Goal: Task Accomplishment & Management: Manage account settings

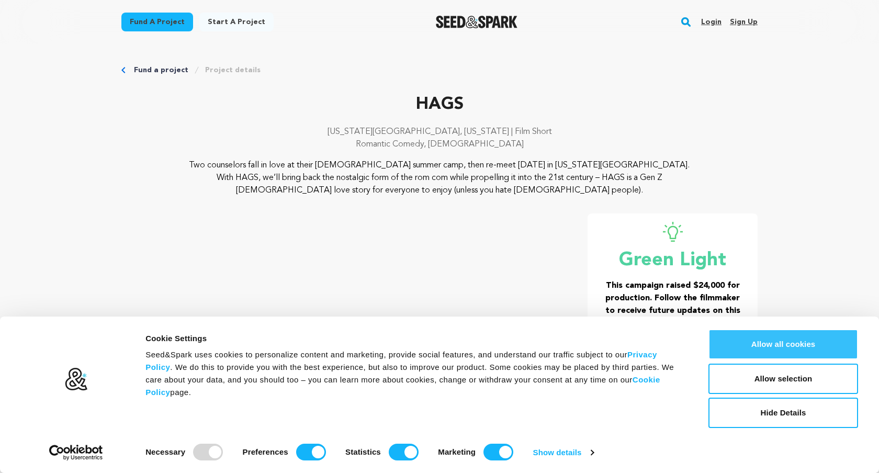
click at [765, 351] on button "Allow all cookies" at bounding box center [784, 344] width 150 height 30
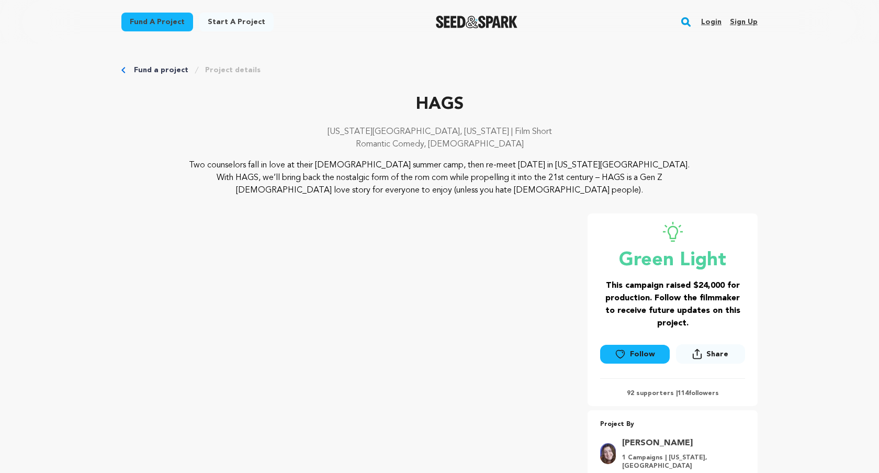
click at [716, 27] on link "Login" at bounding box center [711, 22] width 20 height 17
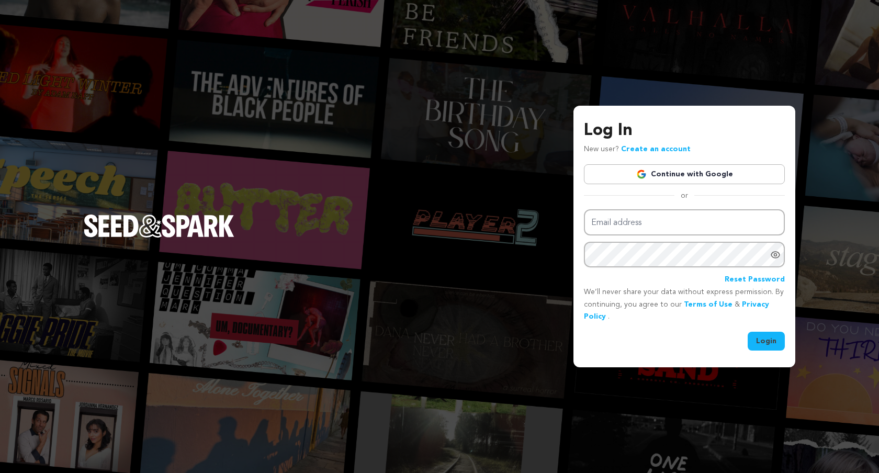
click at [679, 167] on link "Continue with Google" at bounding box center [684, 174] width 201 height 20
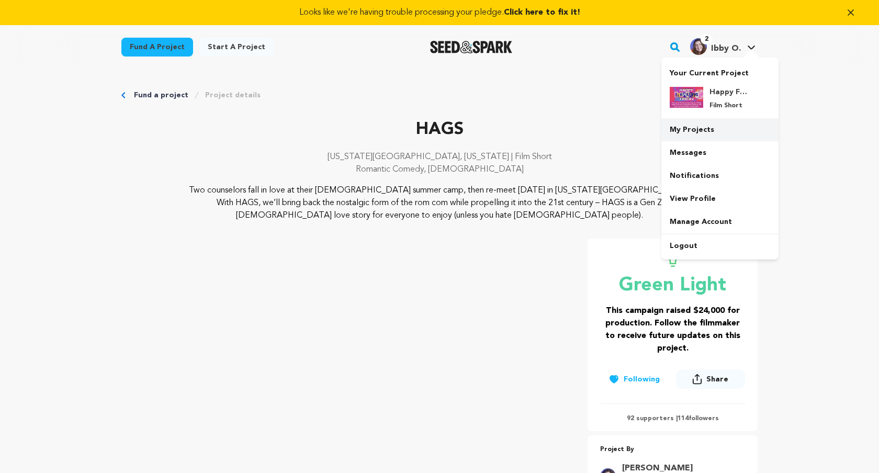
click at [724, 133] on link "My Projects" at bounding box center [719, 129] width 117 height 23
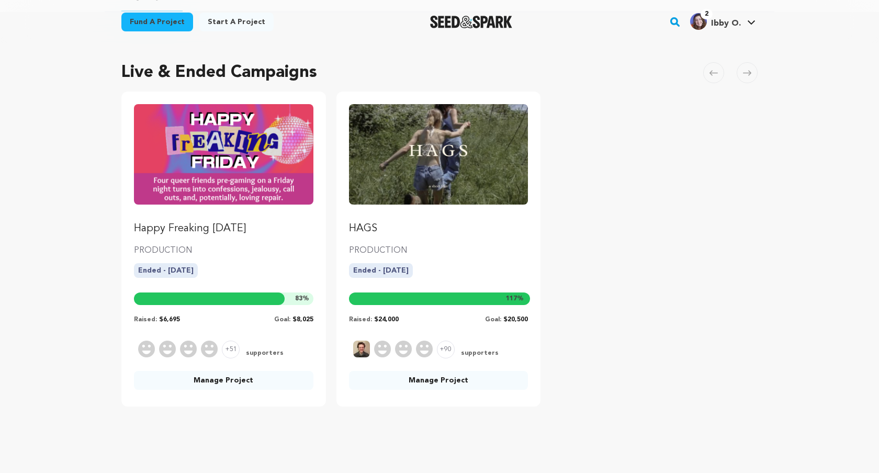
scroll to position [86, 0]
click at [423, 380] on link "Manage Project" at bounding box center [439, 380] width 180 height 19
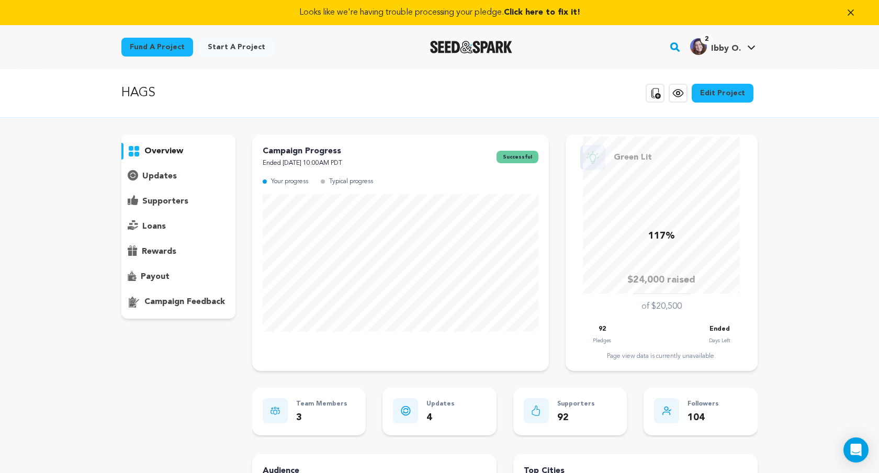
click at [170, 201] on p "supporters" at bounding box center [165, 201] width 46 height 13
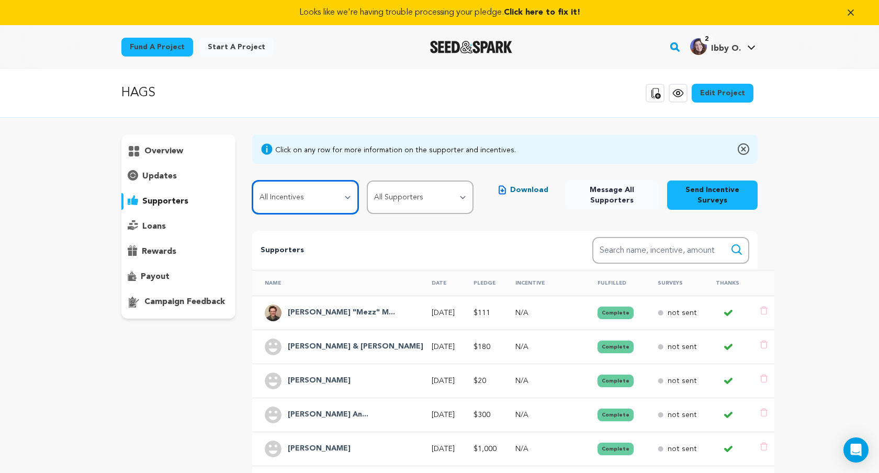
click at [337, 205] on select "All Incentives Camp Enrollment Letter Handwritten Thank You! BTS Photos and Vid…" at bounding box center [305, 197] width 107 height 33
click at [252, 181] on select "All Incentives Camp Enrollment Letter Handwritten Thank You! BTS Photos and Vid…" at bounding box center [305, 197] width 107 height 33
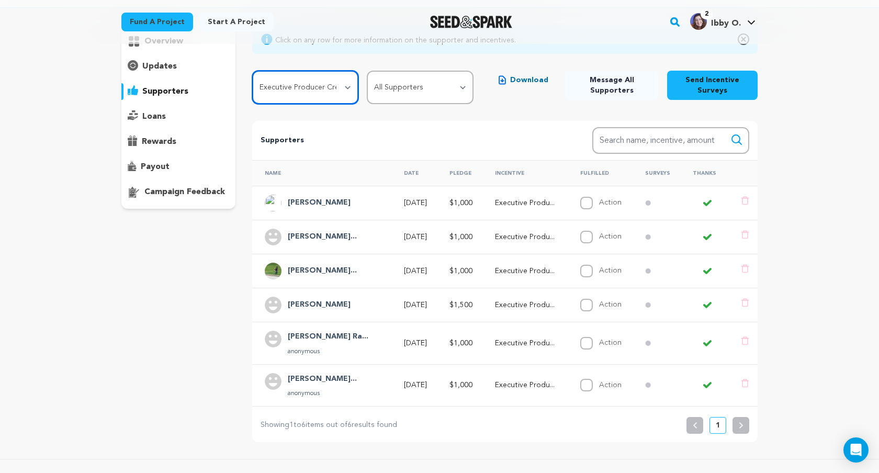
scroll to position [120, 0]
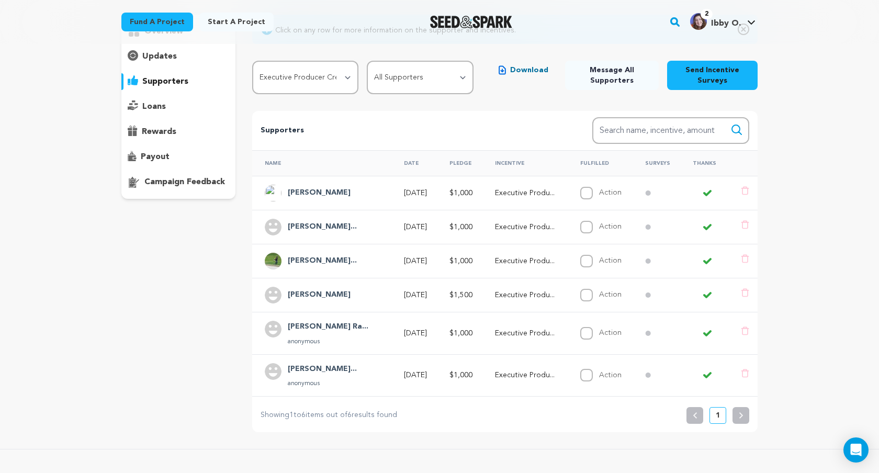
click at [323, 193] on h4 "[PERSON_NAME]" at bounding box center [319, 193] width 63 height 13
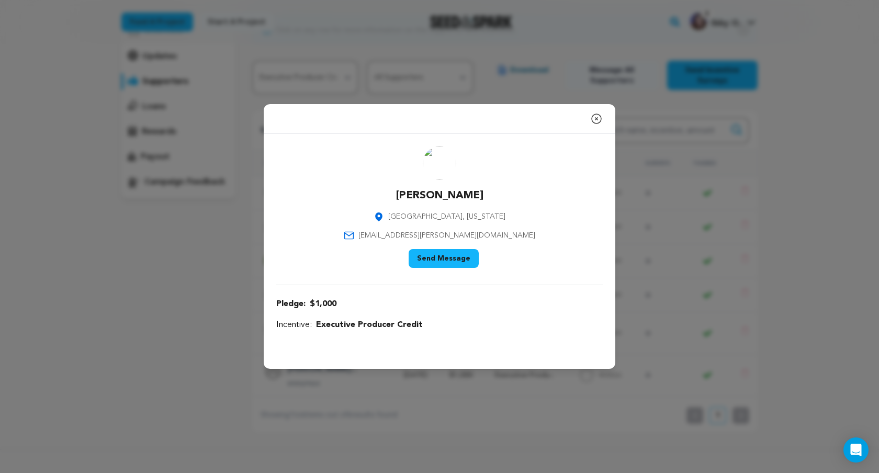
click at [598, 117] on icon "button" at bounding box center [596, 119] width 13 height 13
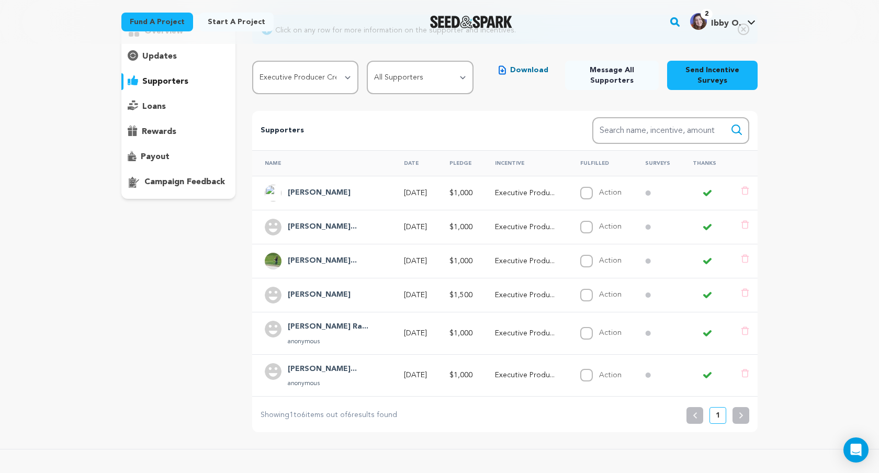
click at [332, 226] on h4 "[PERSON_NAME]..." at bounding box center [322, 227] width 69 height 13
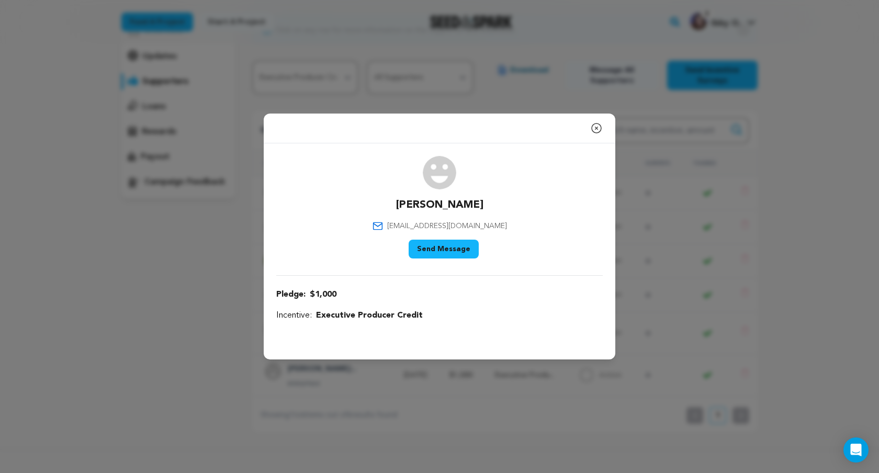
click at [597, 128] on icon "button" at bounding box center [596, 128] width 13 height 13
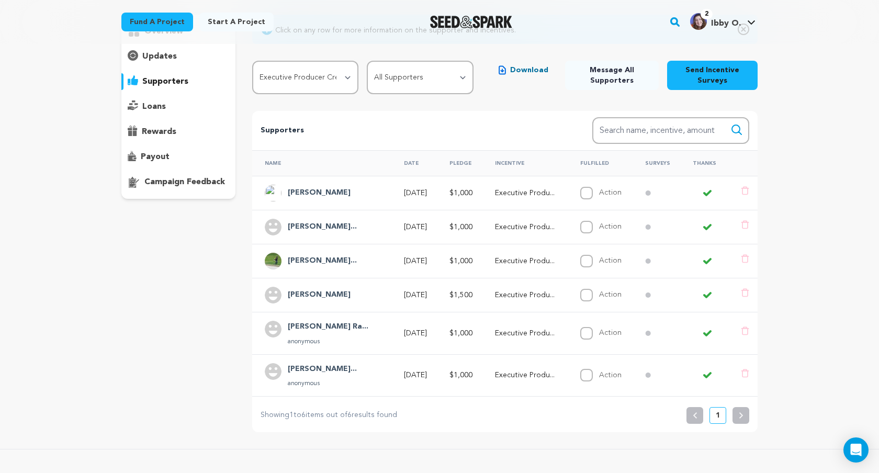
click at [333, 261] on h4 "[PERSON_NAME]..." at bounding box center [322, 261] width 69 height 13
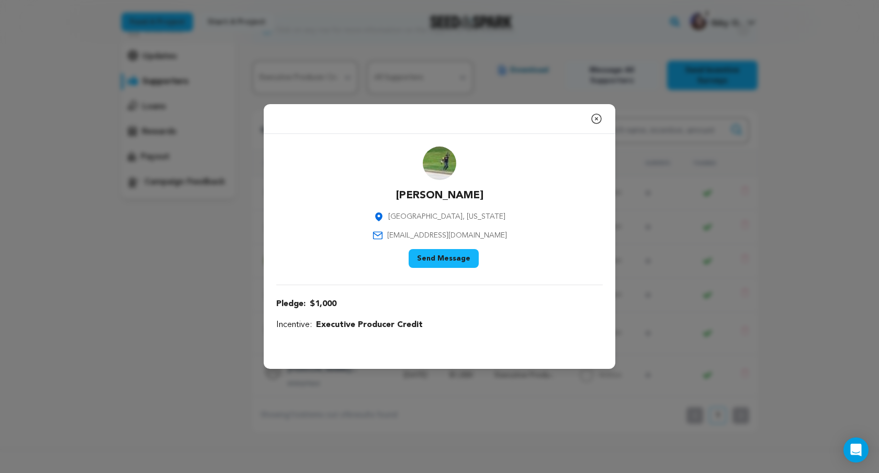
click at [596, 122] on icon "button" at bounding box center [596, 119] width 13 height 13
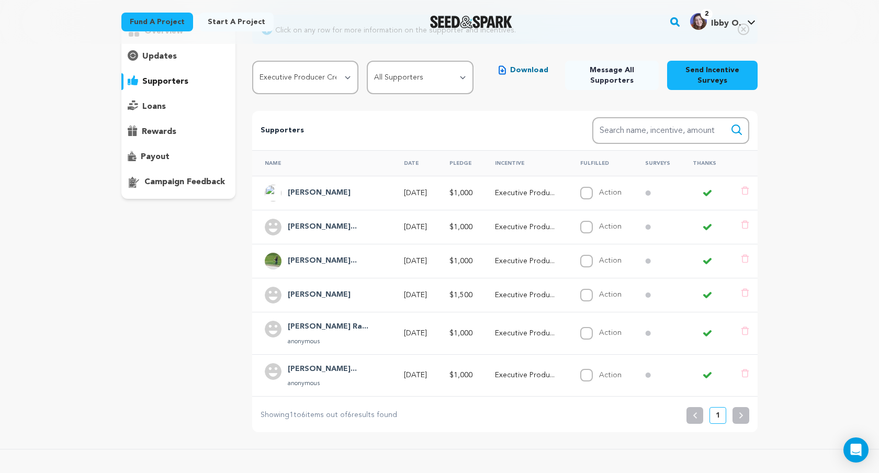
click at [313, 289] on h4 "[PERSON_NAME]" at bounding box center [319, 295] width 63 height 13
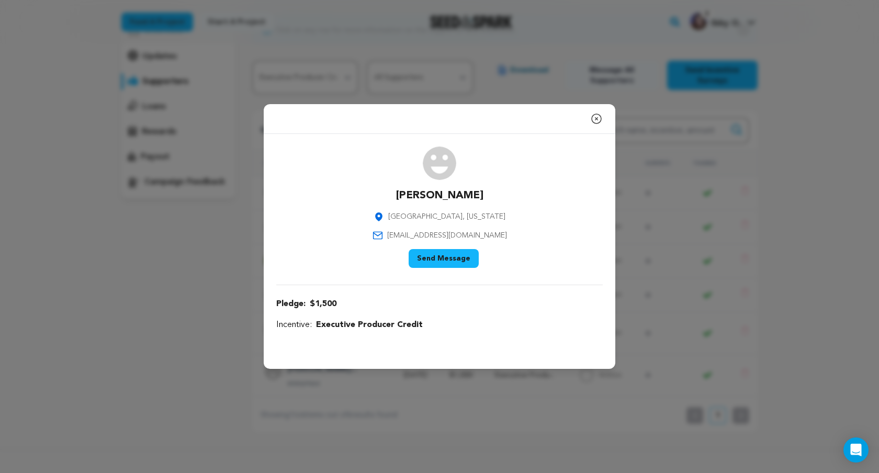
click at [597, 122] on icon "button" at bounding box center [596, 119] width 13 height 13
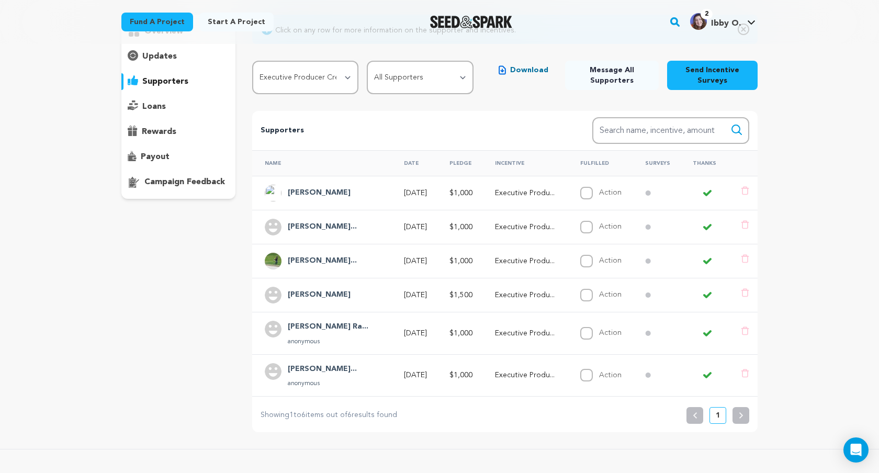
click at [317, 331] on h4 "[PERSON_NAME] Ra..." at bounding box center [328, 327] width 81 height 13
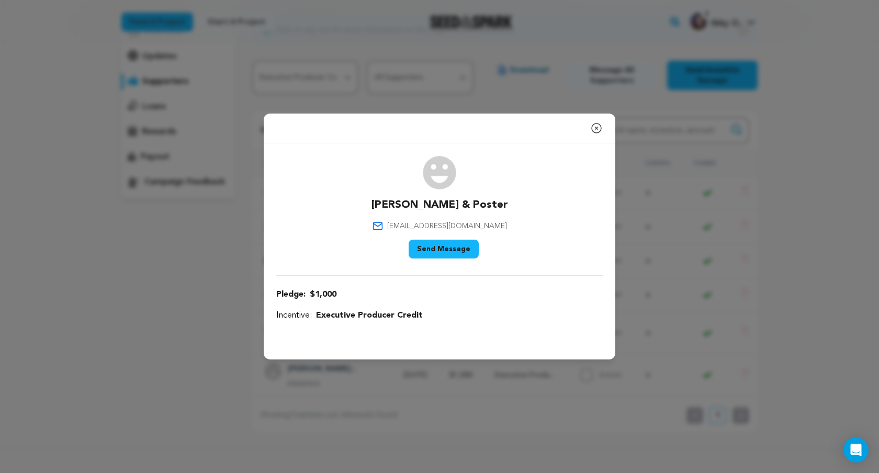
click at [597, 128] on icon "button" at bounding box center [596, 128] width 9 height 9
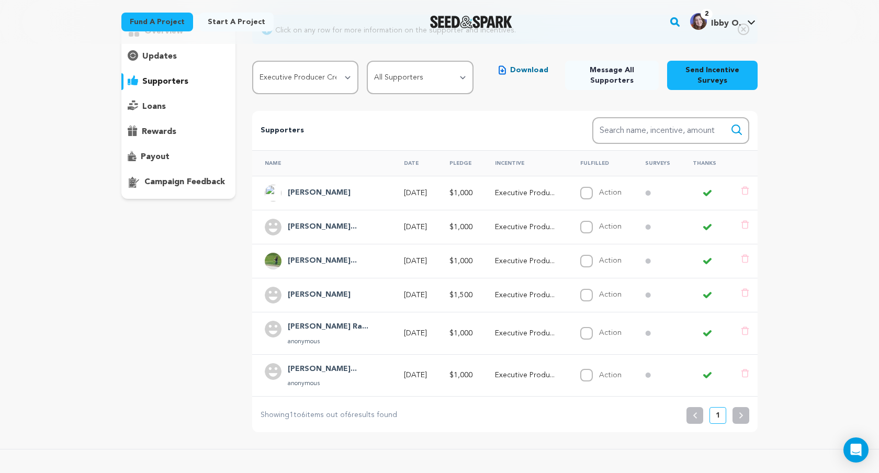
click at [319, 368] on h4 "[PERSON_NAME]..." at bounding box center [322, 369] width 69 height 13
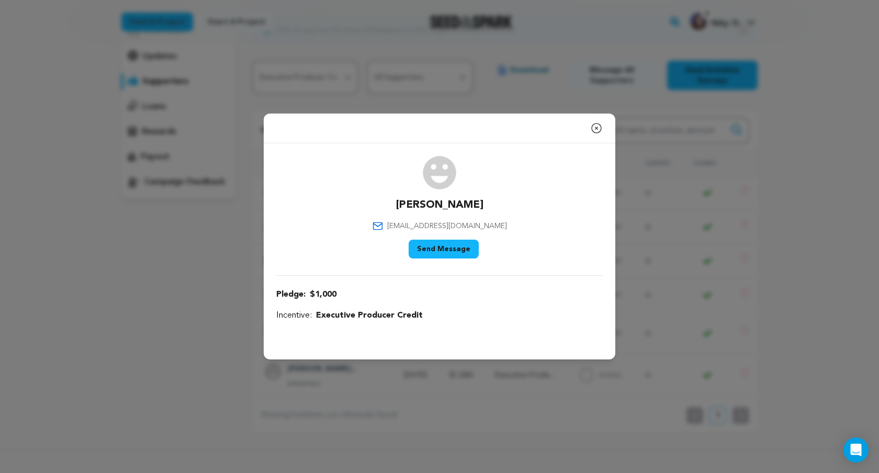
click at [596, 126] on icon "button" at bounding box center [596, 128] width 13 height 13
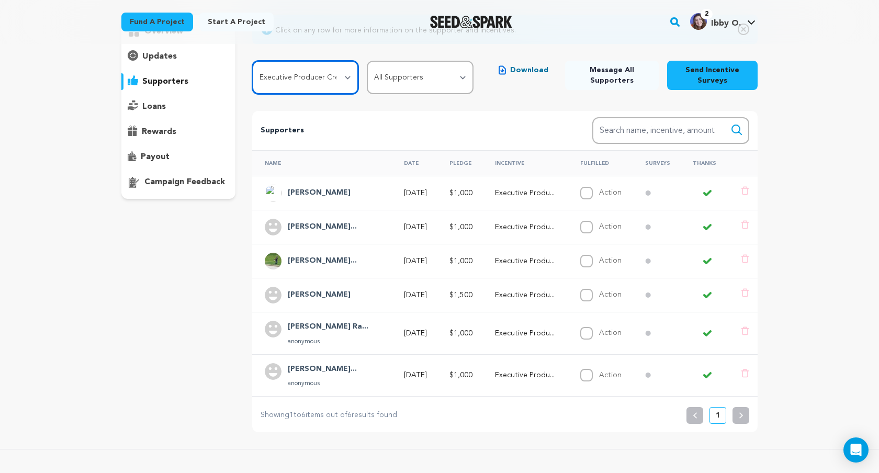
click at [321, 74] on select "All Incentives Camp Enrollment Letter Handwritten Thank You! BTS Photos and Vid…" at bounding box center [305, 77] width 107 height 33
click at [252, 61] on select "All Incentives Camp Enrollment Letter Handwritten Thank You! BTS Photos and Vid…" at bounding box center [305, 77] width 107 height 33
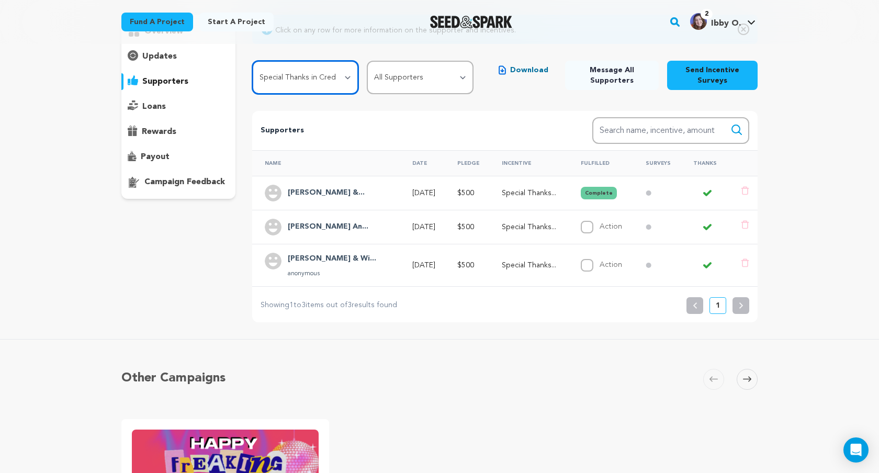
click at [330, 78] on select "All Incentives Camp Enrollment Letter Handwritten Thank You! BTS Photos and Vid…" at bounding box center [305, 77] width 107 height 33
select select "96012"
click at [252, 61] on select "All Incentives Camp Enrollment Letter Handwritten Thank You! BTS Photos and Vid…" at bounding box center [305, 77] width 107 height 33
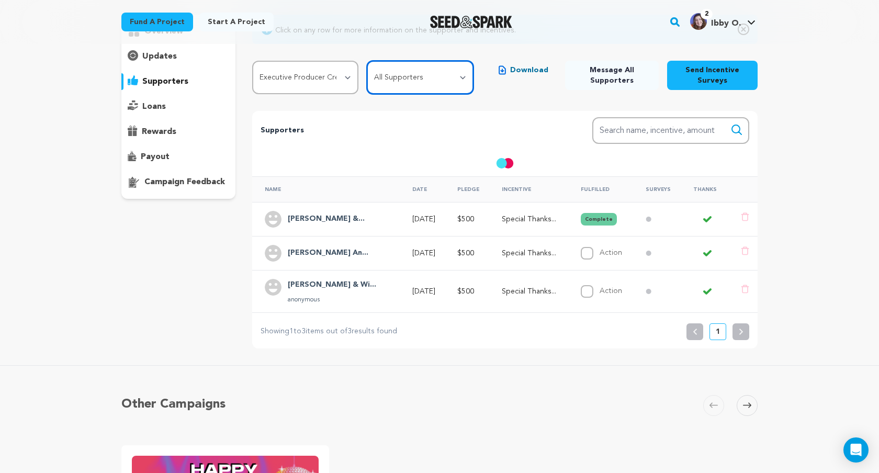
click at [407, 71] on select "All Supporters Survey not sent Survey incomplete Survey complete Incentive not …" at bounding box center [420, 77] width 107 height 33
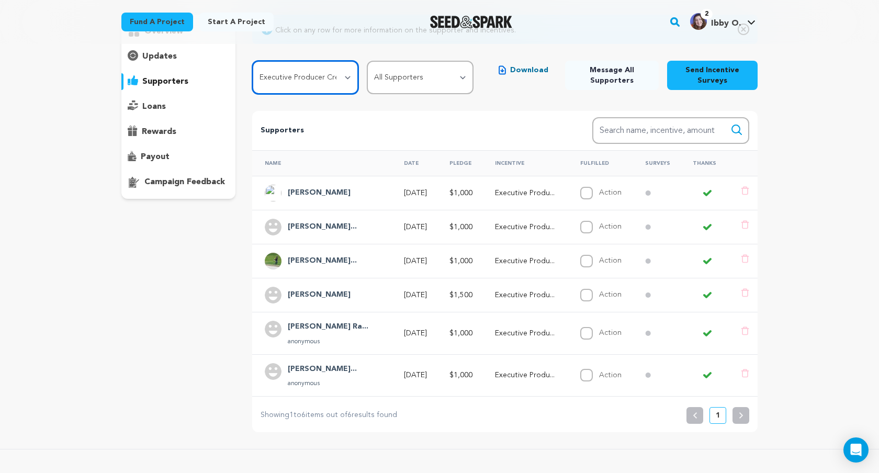
click at [346, 76] on select "All Incentives Camp Enrollment Letter Handwritten Thank You! BTS Photos and Vid…" at bounding box center [305, 77] width 107 height 33
select select
click at [252, 61] on select "All Incentives Camp Enrollment Letter Handwritten Thank You! BTS Photos and Vid…" at bounding box center [305, 77] width 107 height 33
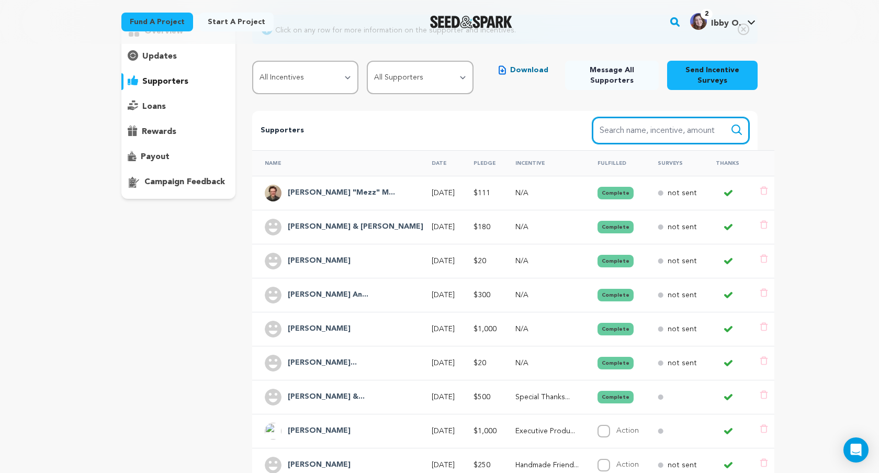
click at [657, 130] on input "Search name, item" at bounding box center [670, 130] width 157 height 27
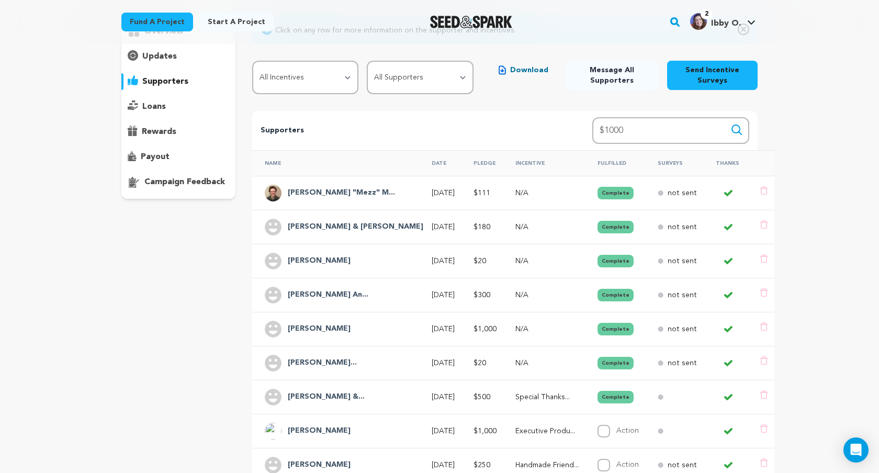
click at [739, 129] on icon "submit" at bounding box center [736, 129] width 9 height 9
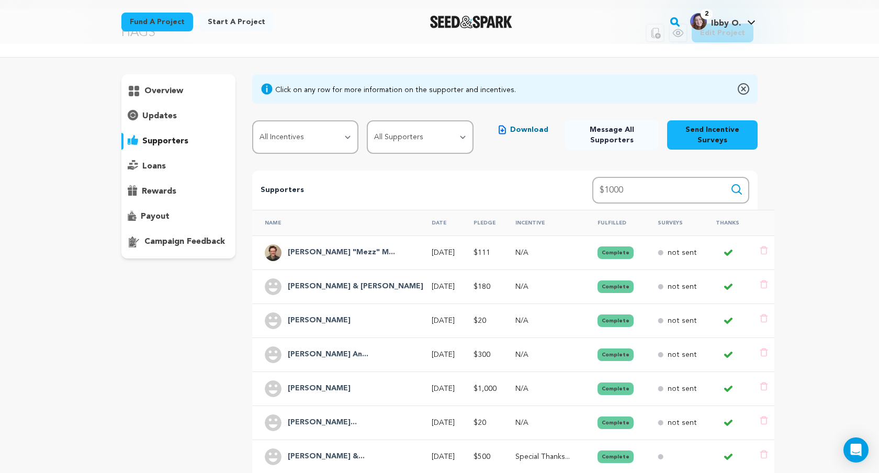
scroll to position [0, 0]
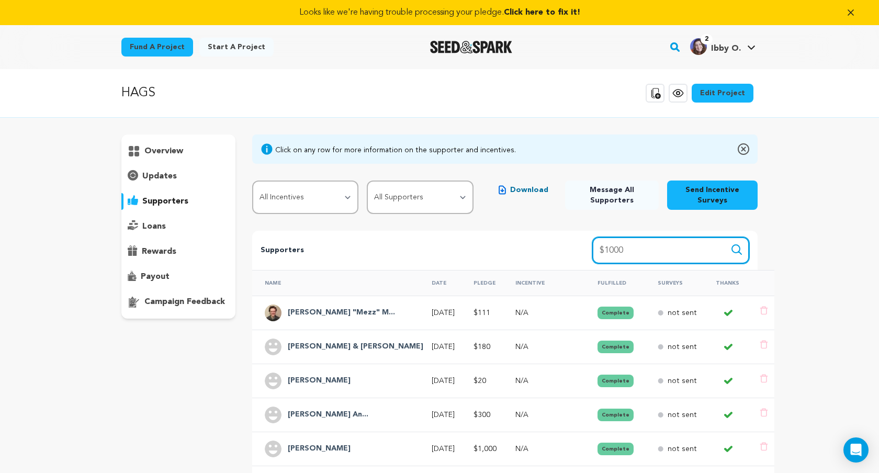
click at [604, 252] on input "$1000" at bounding box center [670, 250] width 157 height 27
click at [739, 250] on icon "submit" at bounding box center [736, 249] width 9 height 9
click at [664, 246] on input "1000" at bounding box center [670, 250] width 157 height 27
type input "1"
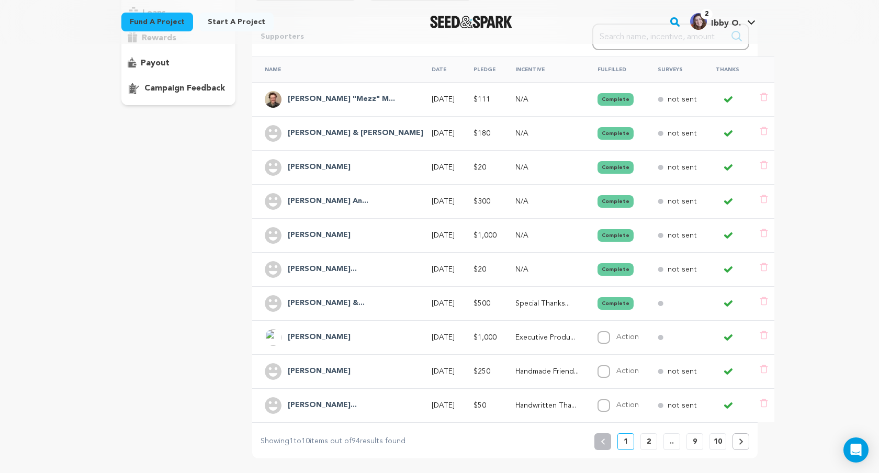
scroll to position [217, 0]
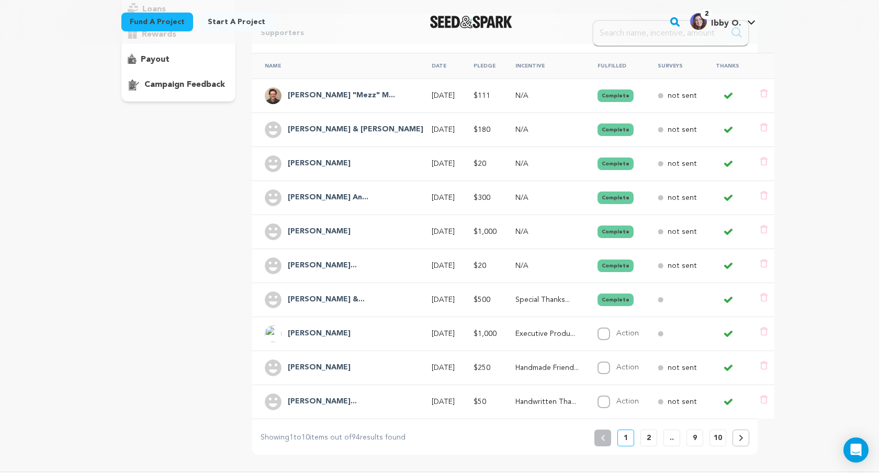
click at [318, 226] on h4 "[PERSON_NAME]" at bounding box center [319, 232] width 63 height 13
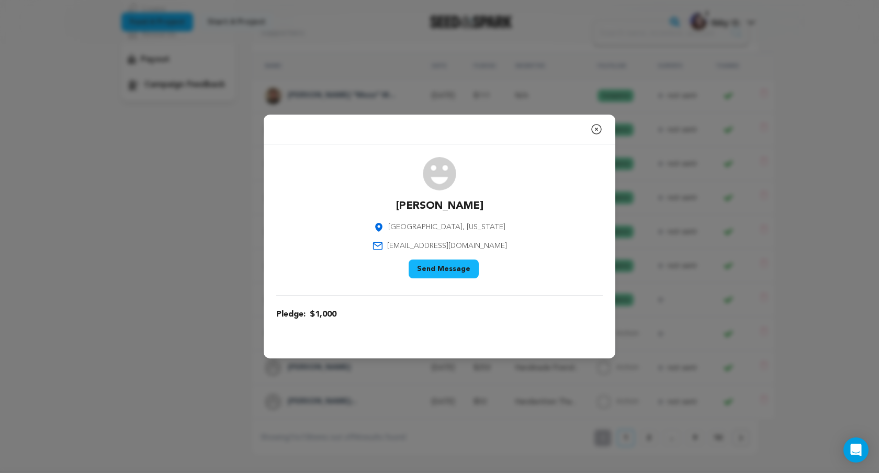
click at [595, 128] on icon "button" at bounding box center [596, 129] width 9 height 9
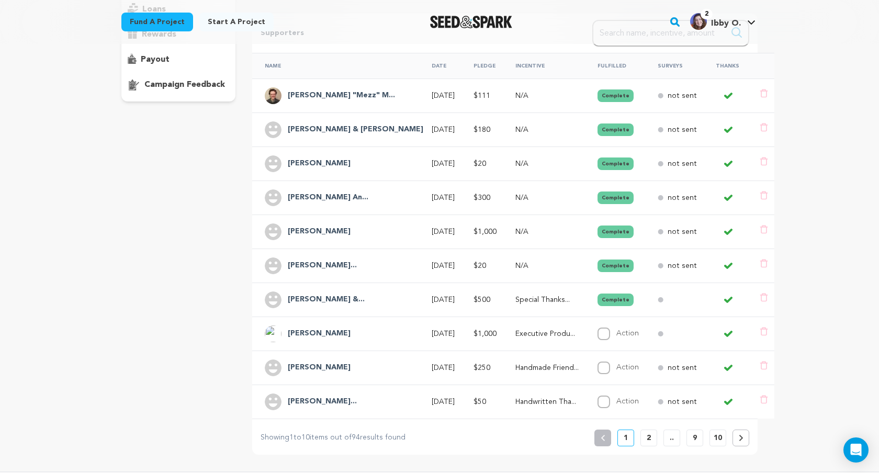
scroll to position [248, 0]
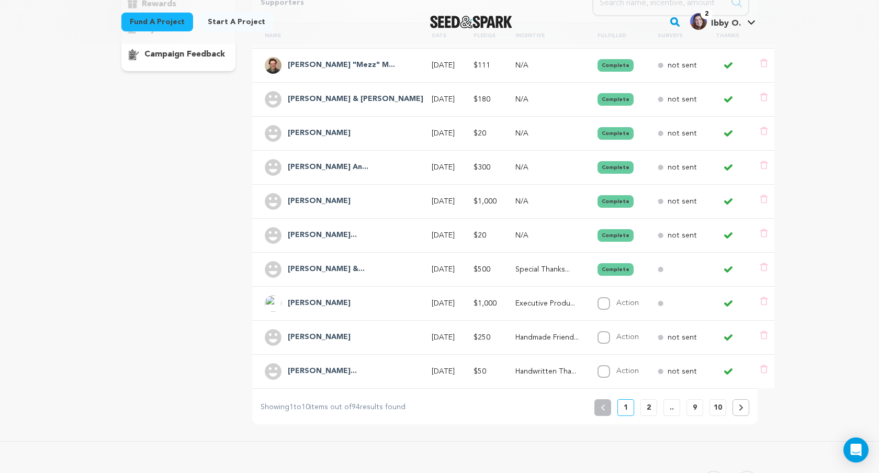
click at [739, 405] on icon at bounding box center [741, 408] width 4 height 6
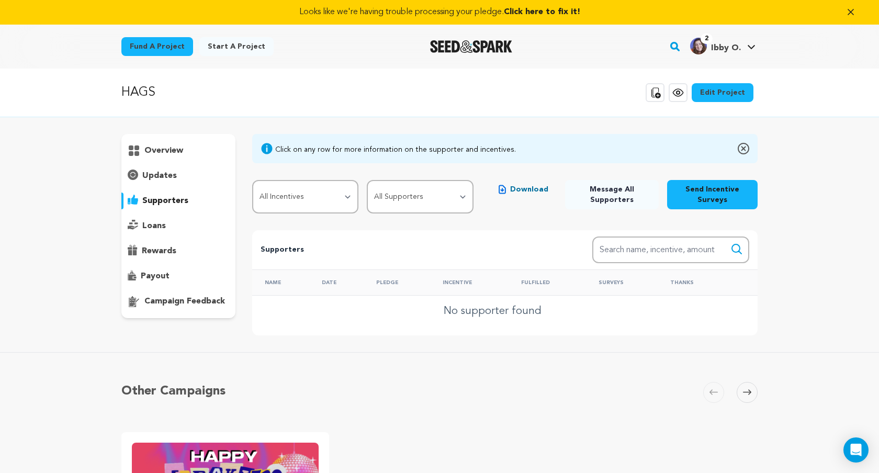
scroll to position [0, 0]
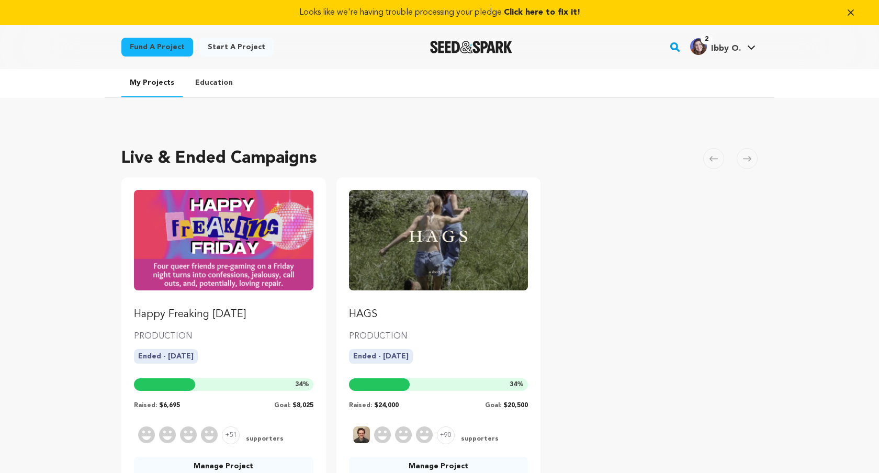
scroll to position [86, 0]
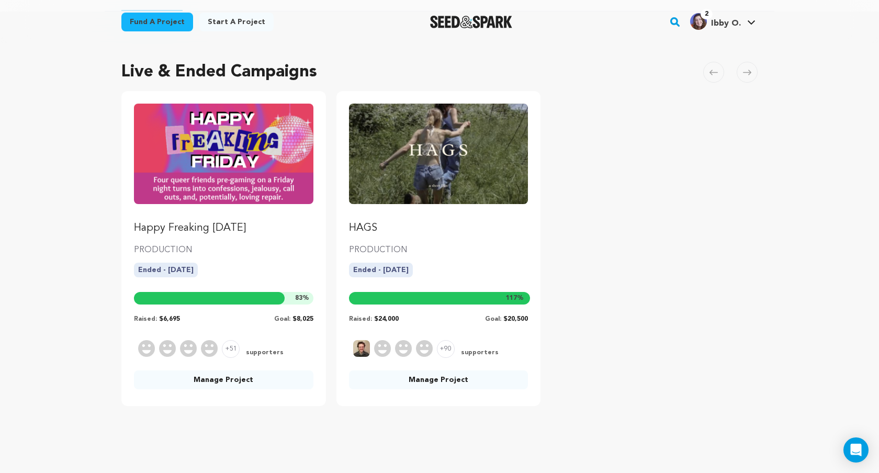
click at [436, 382] on link "Manage Project" at bounding box center [439, 380] width 180 height 19
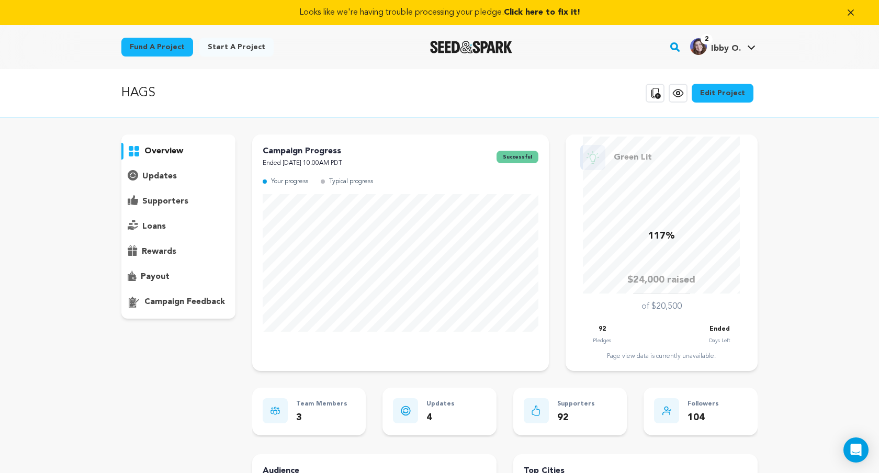
click at [162, 203] on p "supporters" at bounding box center [165, 201] width 46 height 13
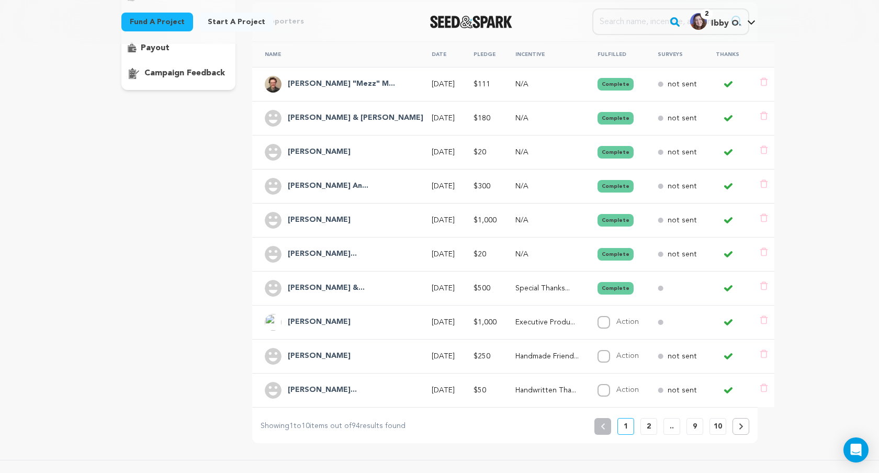
scroll to position [221, 0]
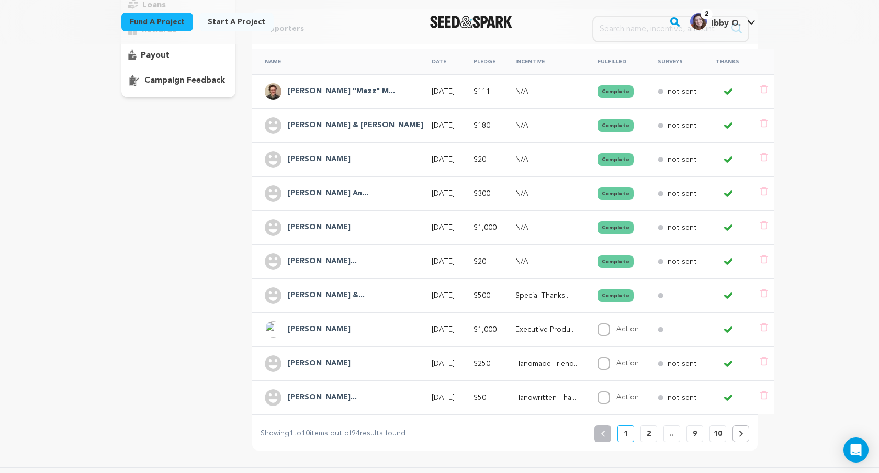
click at [743, 432] on icon at bounding box center [741, 434] width 5 height 6
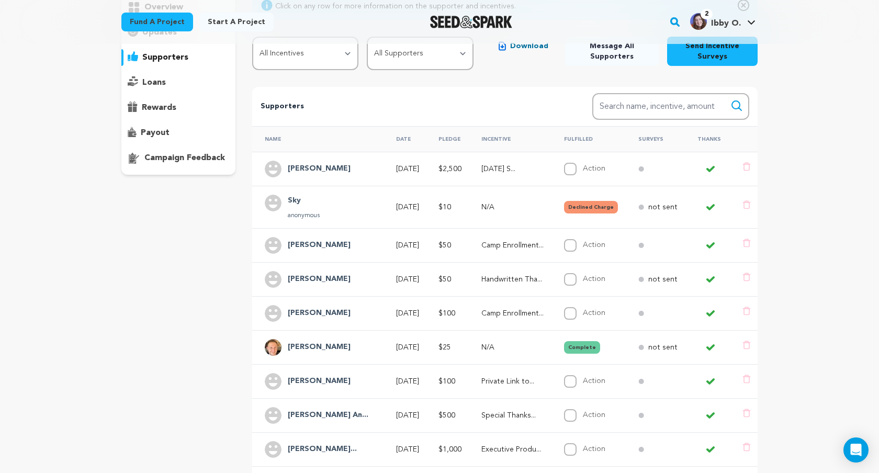
scroll to position [145, 0]
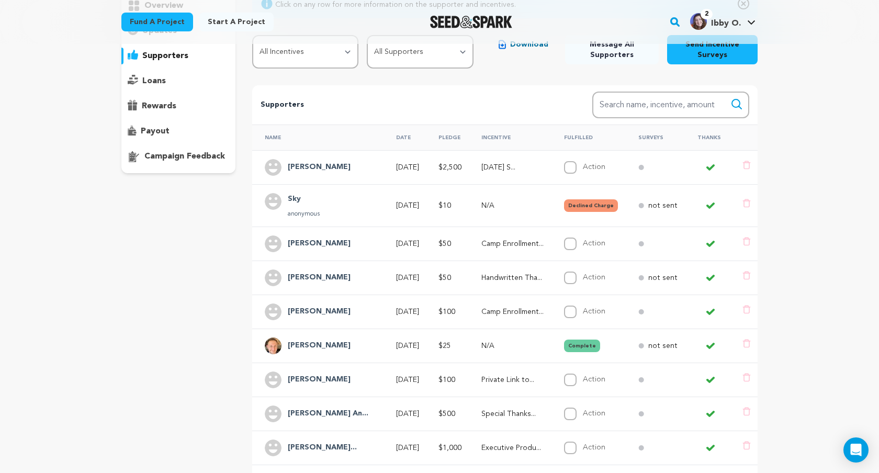
click at [322, 167] on h4 "[PERSON_NAME]" at bounding box center [319, 167] width 63 height 13
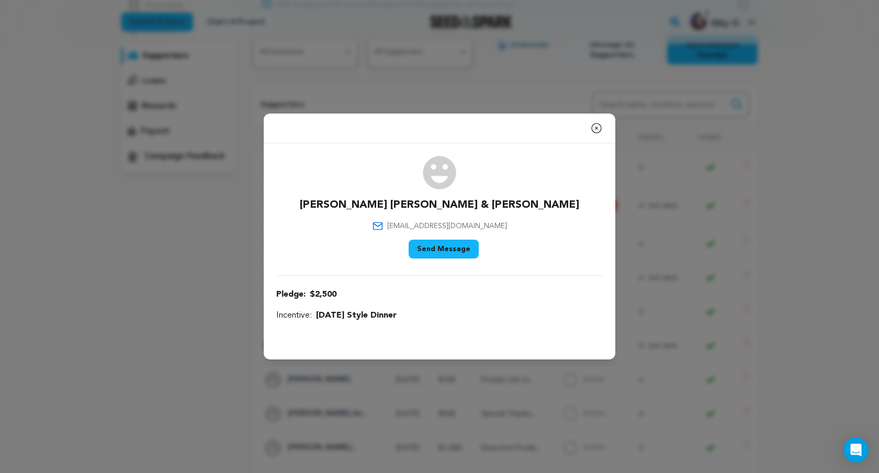
click at [597, 126] on icon "button" at bounding box center [596, 128] width 13 height 13
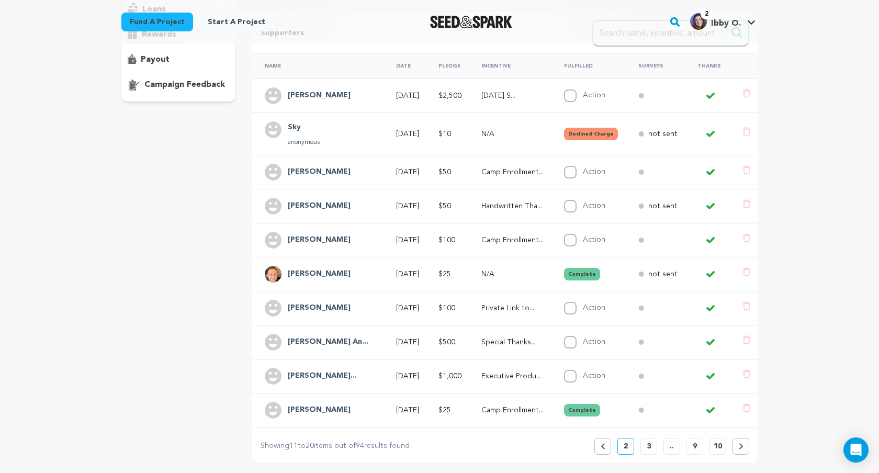
scroll to position [250, 0]
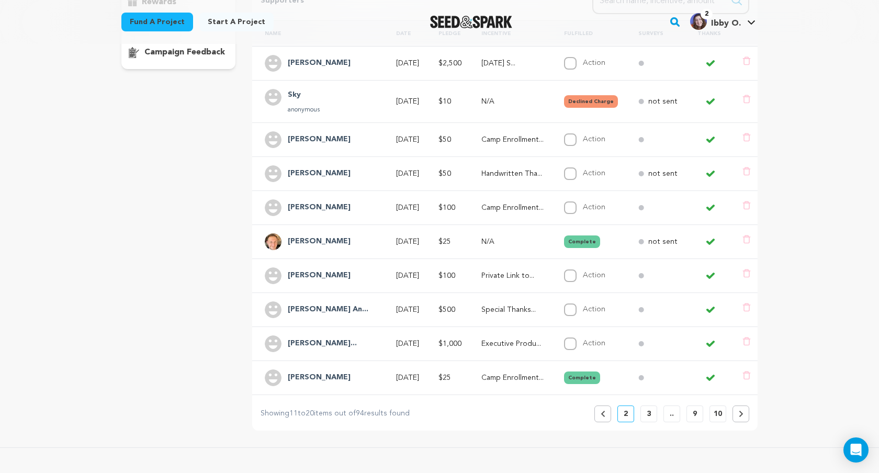
click at [341, 343] on h4 "[PERSON_NAME]..." at bounding box center [322, 344] width 69 height 13
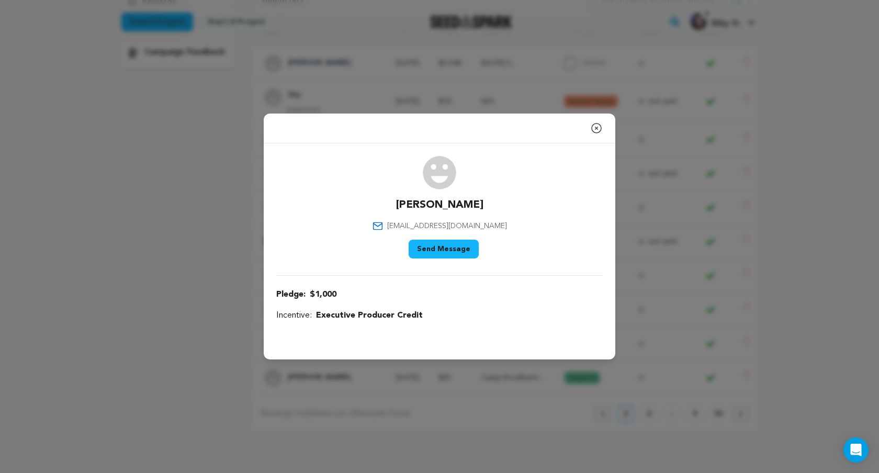
click at [596, 126] on icon "button" at bounding box center [596, 128] width 13 height 13
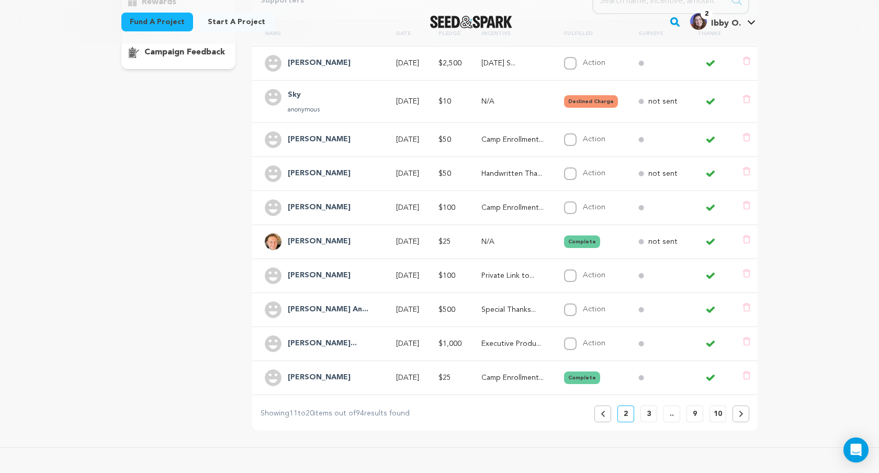
click at [741, 418] on button at bounding box center [741, 414] width 17 height 17
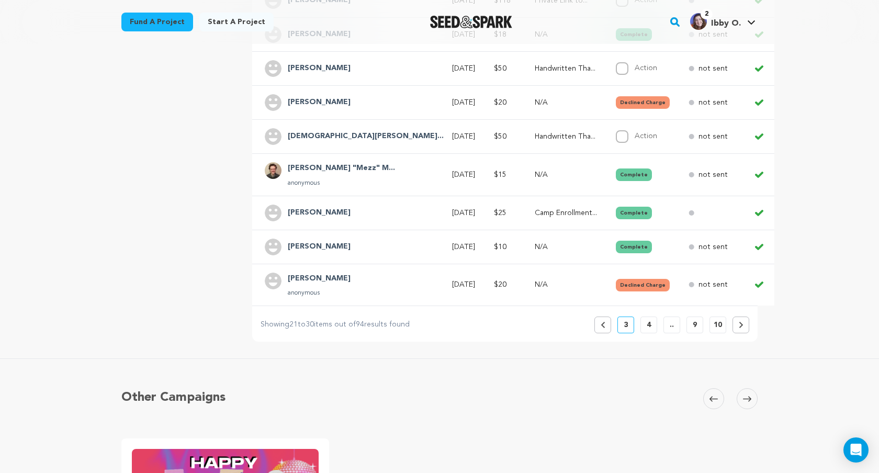
scroll to position [347, 0]
click at [741, 323] on icon at bounding box center [741, 324] width 4 height 6
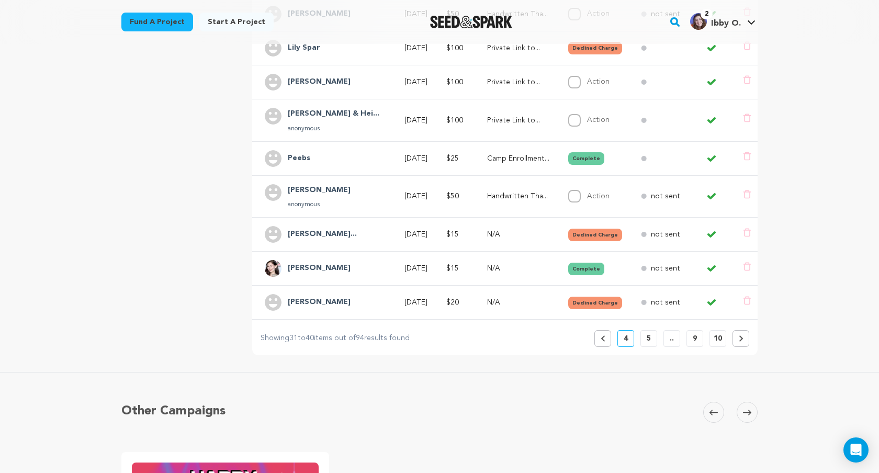
scroll to position [368, 0]
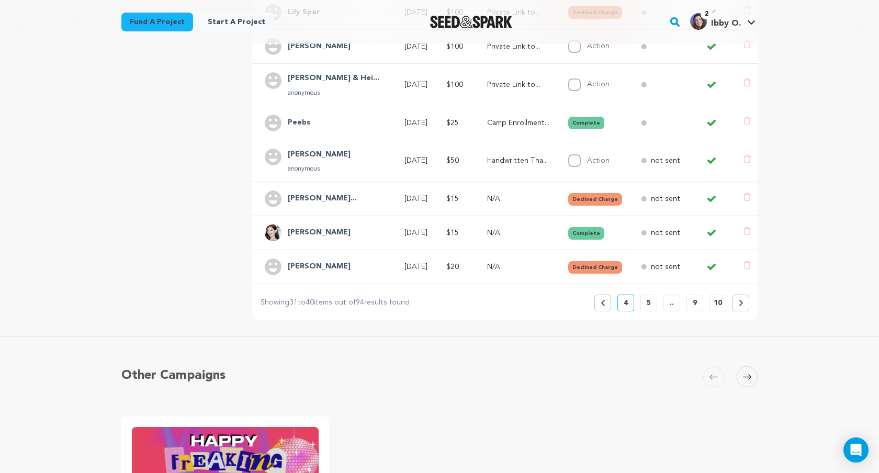
click at [744, 304] on button at bounding box center [741, 303] width 17 height 17
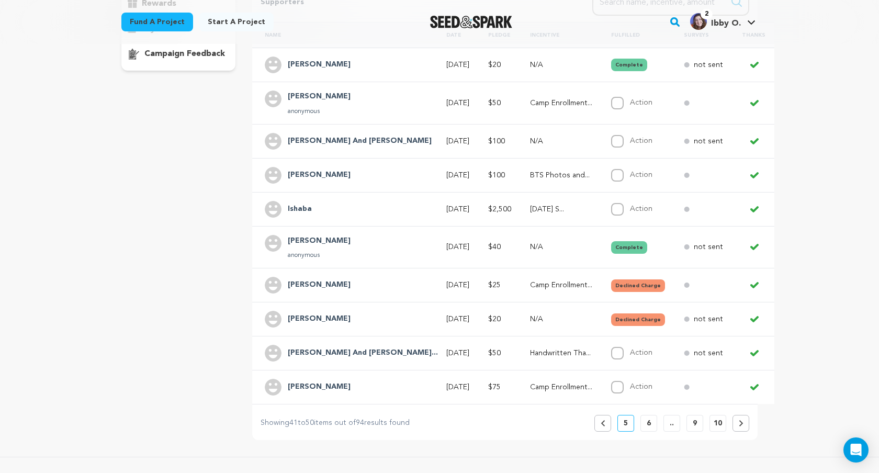
scroll to position [274, 0]
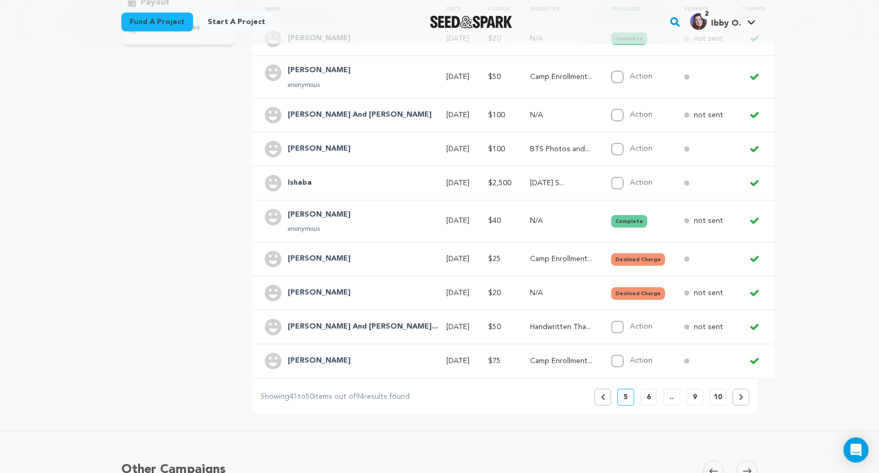
click at [739, 398] on icon at bounding box center [741, 397] width 5 height 6
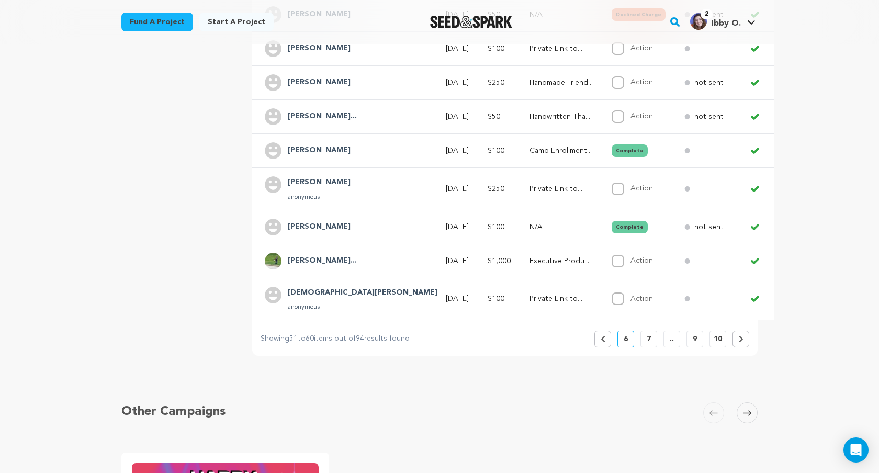
scroll to position [335, 0]
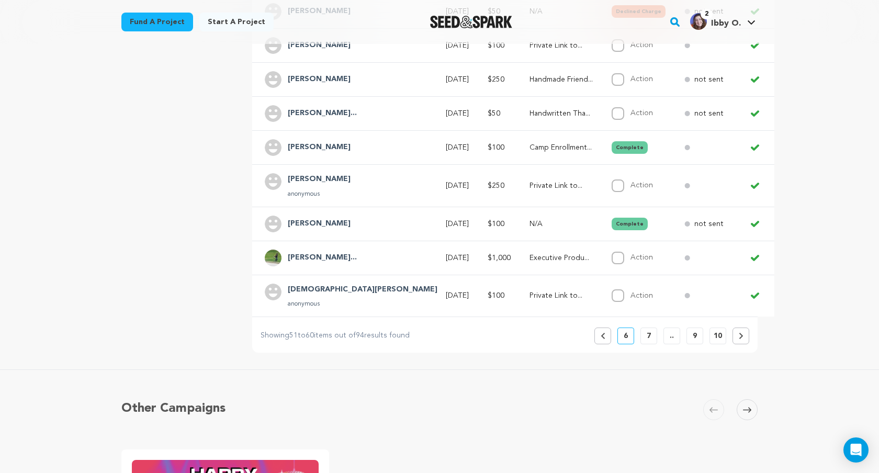
click at [736, 332] on button at bounding box center [741, 336] width 17 height 17
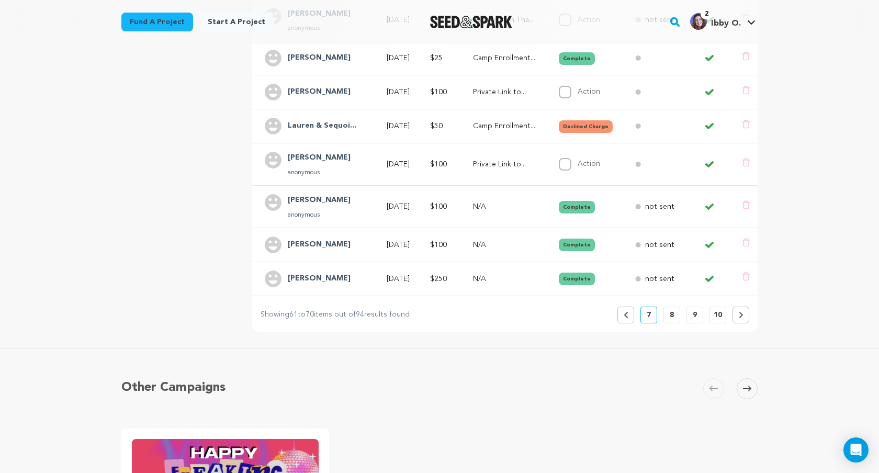
scroll to position [374, 0]
click at [744, 313] on button at bounding box center [741, 314] width 17 height 17
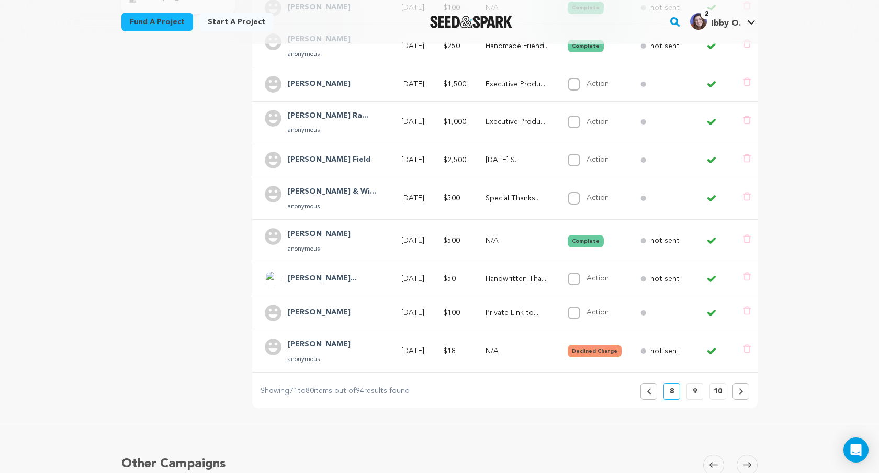
scroll to position [306, 0]
click at [742, 386] on button at bounding box center [741, 391] width 17 height 17
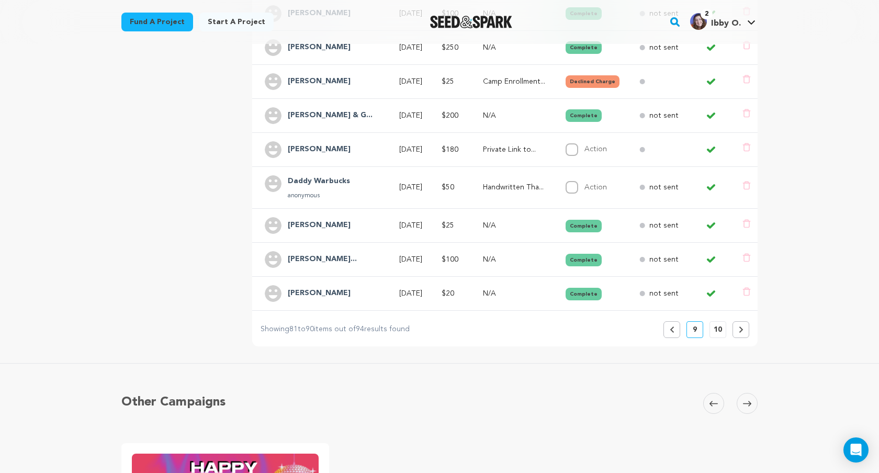
scroll to position [342, 0]
click at [741, 326] on icon at bounding box center [741, 329] width 5 height 6
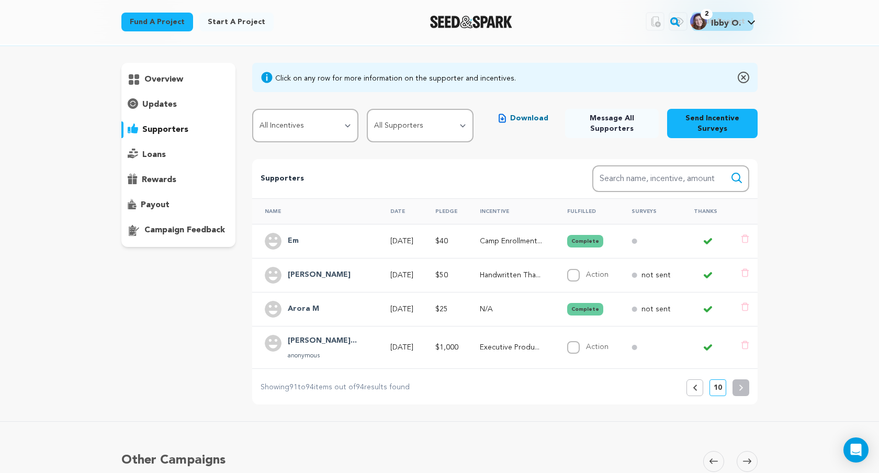
scroll to position [74, 0]
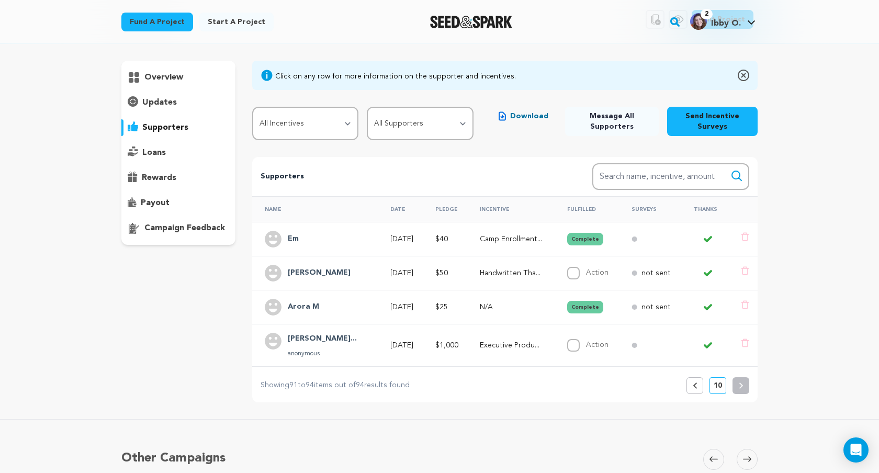
click at [401, 343] on p "[DATE]" at bounding box center [403, 345] width 26 height 10
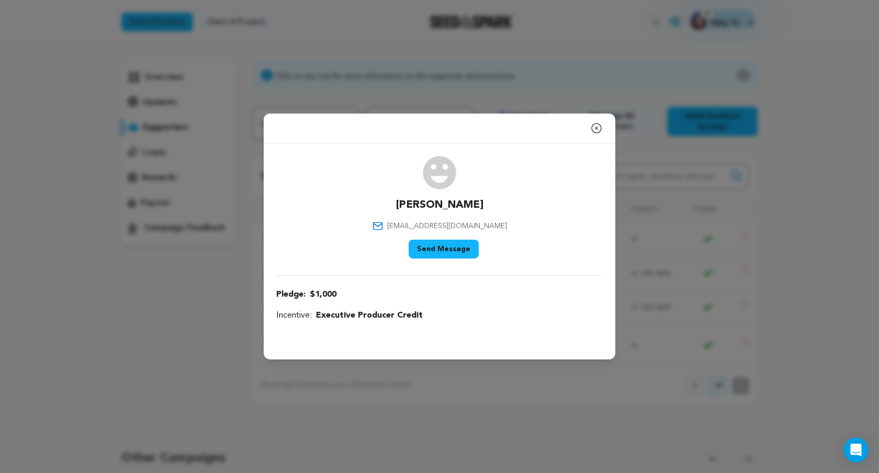
click at [597, 128] on icon "button" at bounding box center [596, 128] width 9 height 9
